Goal: Information Seeking & Learning: Find specific fact

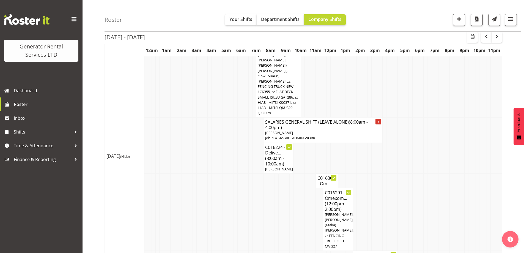
scroll to position [660, 0]
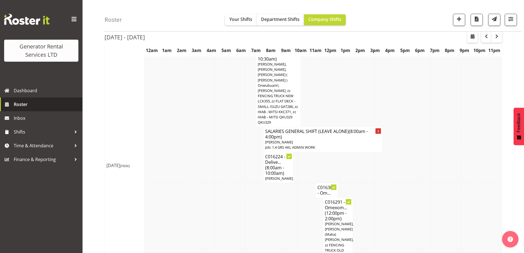
click at [38, 104] on span "Roster" at bounding box center [47, 104] width 66 height 8
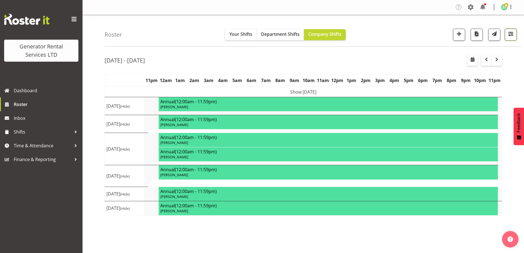
click at [510, 32] on span "button" at bounding box center [510, 33] width 7 height 7
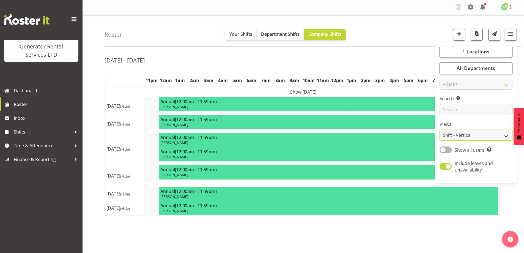
click at [477, 134] on select "Staff Role Shift - Horizontal Shift - Vertical Staff - Location" at bounding box center [476, 135] width 73 height 11
select select "role"
click at [440, 130] on select "Staff Role Shift - Horizontal Shift - Vertical Staff - Location" at bounding box center [476, 135] width 73 height 11
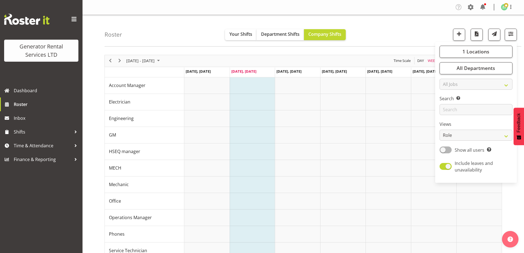
click at [417, 37] on div "Roster Your Shifts Department Shifts Company Shifts 1 Locations Clear GRS Auckl…" at bounding box center [313, 31] width 417 height 32
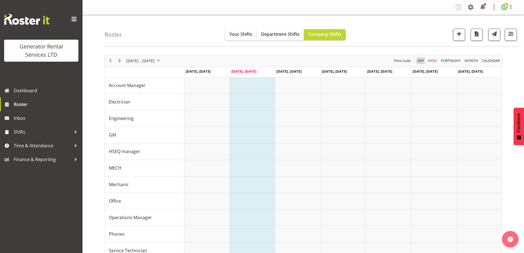
click at [420, 60] on span "Day" at bounding box center [421, 60] width 8 height 7
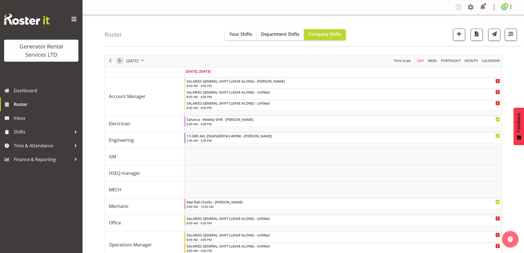
click at [119, 61] on span "Next" at bounding box center [119, 60] width 7 height 7
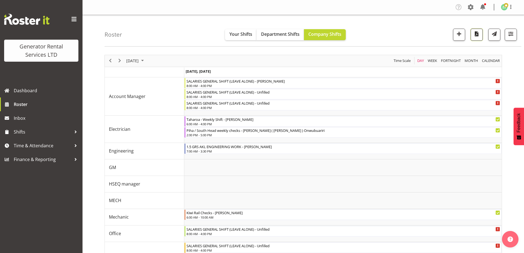
click at [479, 33] on span "button" at bounding box center [476, 33] width 7 height 7
click at [36, 100] on link "Roster" at bounding box center [41, 104] width 83 height 14
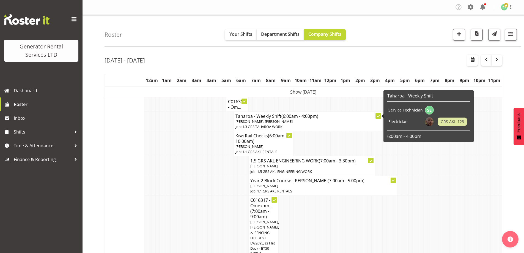
click at [158, 215] on td at bounding box center [157, 227] width 4 height 62
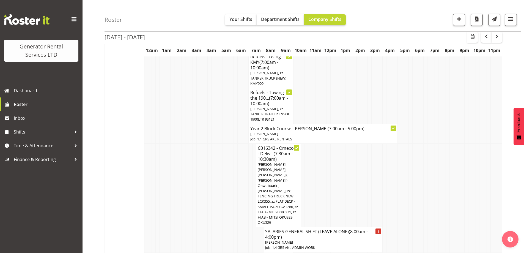
scroll to position [550, 0]
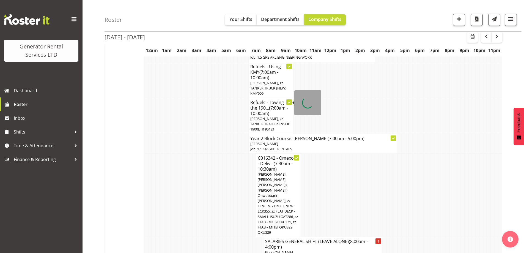
click at [264, 116] on span "[PERSON_NAME], zz TANKER TRAILER ENSOL 1900LTR 9S121" at bounding box center [270, 123] width 40 height 15
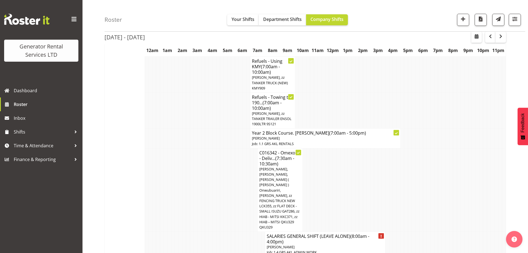
select select "9"
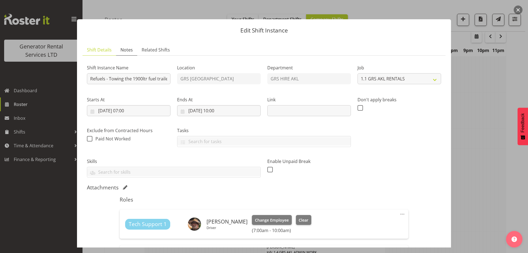
click at [133, 54] on link "Notes" at bounding box center [126, 49] width 21 height 11
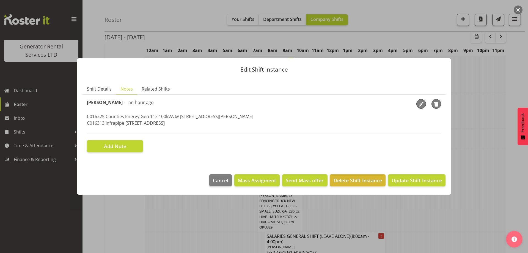
drag, startPoint x: 206, startPoint y: 123, endPoint x: 84, endPoint y: 116, distance: 122.3
click at [84, 116] on section "Shift Instance Name Refuels - Towing the 1900ltr fuel trailer Location GRS Auck…" at bounding box center [264, 126] width 363 height 62
copy p "C016325 Counties Energy Gen 113 100kVA @ [STREET_ADDRESS][PERSON_NAME] Infrapip…"
click at [430, 212] on div at bounding box center [264, 126] width 528 height 253
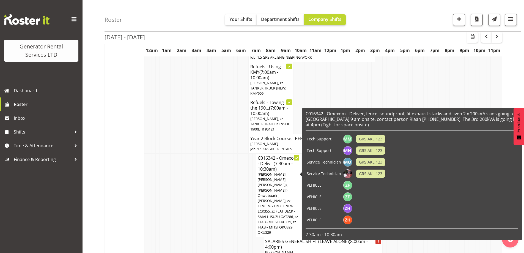
scroll to position [468, 0]
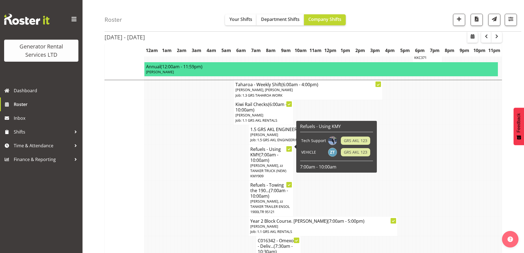
drag, startPoint x: 274, startPoint y: 149, endPoint x: 165, endPoint y: 138, distance: 109.0
click at [273, 163] on span "[PERSON_NAME], zz TANKER TRUCK (NEW) KMY909" at bounding box center [268, 170] width 36 height 15
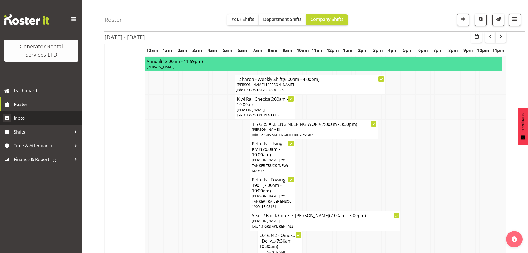
select select "9"
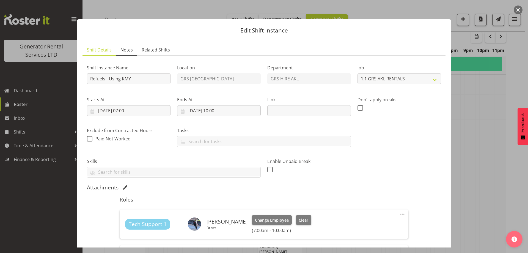
click at [133, 48] on link "Notes" at bounding box center [126, 49] width 21 height 11
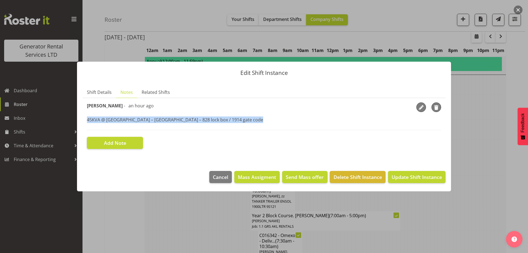
drag, startPoint x: 250, startPoint y: 124, endPoint x: 86, endPoint y: 121, distance: 164.2
click at [86, 121] on section "Shift Instance Name Refuels - Using KMY Location GRS Auckland Department GRS HI…" at bounding box center [264, 125] width 363 height 55
copy p "45KVA @ [GEOGRAPHIC_DATA] – [GEOGRAPHIC_DATA] – 828 lock box / 1914 gate code"
drag, startPoint x: 173, startPoint y: 202, endPoint x: 162, endPoint y: 195, distance: 13.4
click at [172, 202] on div "Edit Shift Instance Shift Details Notes Related Shifts Shift Instance Name Refu…" at bounding box center [264, 126] width 385 height 157
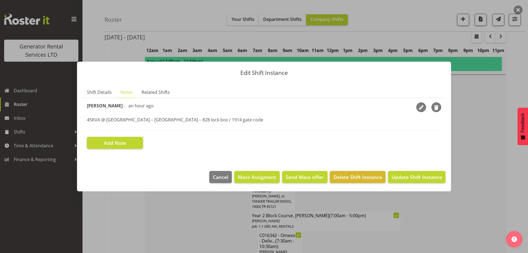
click at [320, 233] on div at bounding box center [264, 126] width 528 height 253
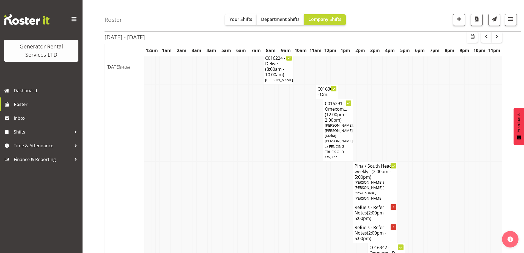
scroll to position [688, 0]
